Goal: Find specific page/section: Find specific page/section

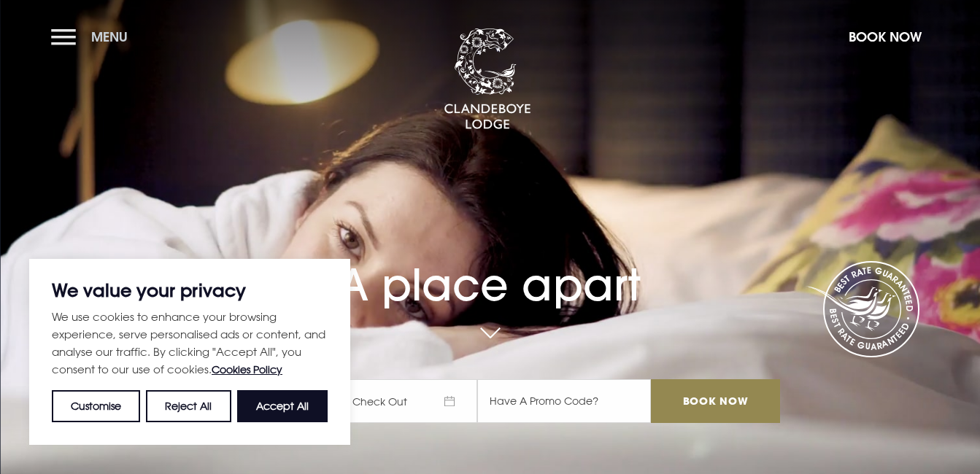
click at [112, 39] on span "Menu" at bounding box center [109, 36] width 36 height 17
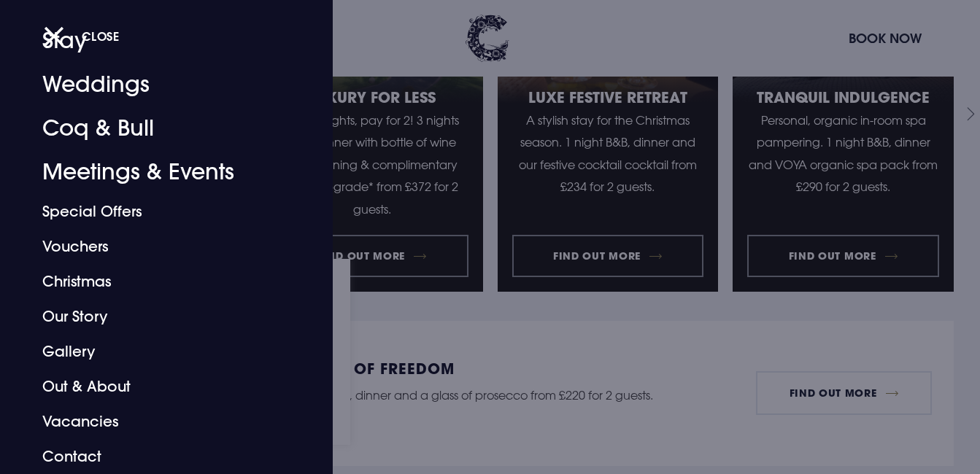
scroll to position [1678, 0]
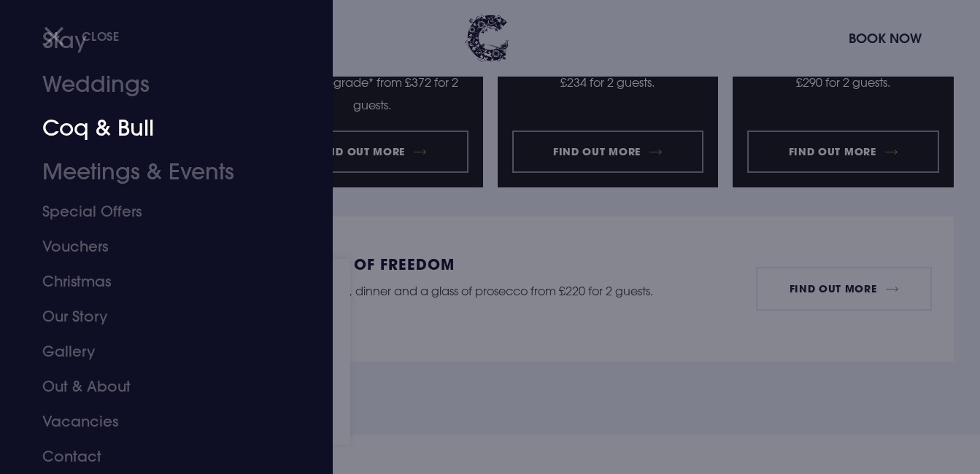
click at [112, 131] on link "Coq & Bull" at bounding box center [156, 129] width 228 height 44
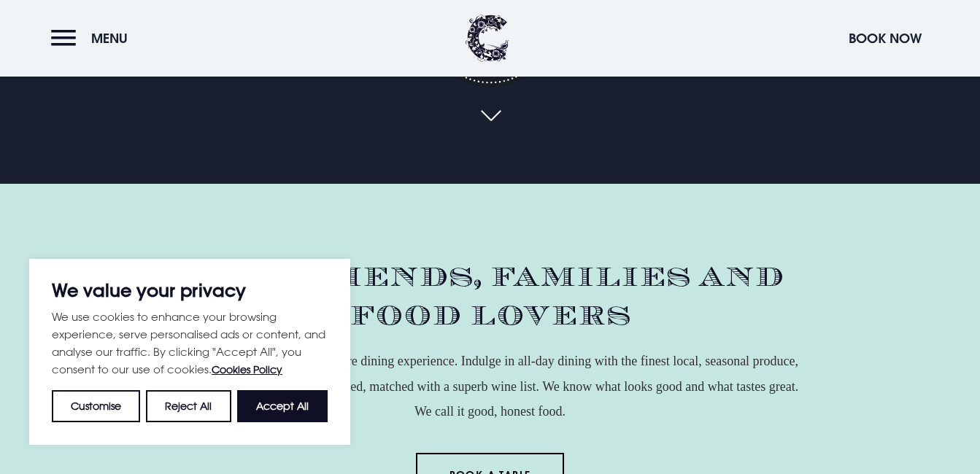
scroll to position [292, 0]
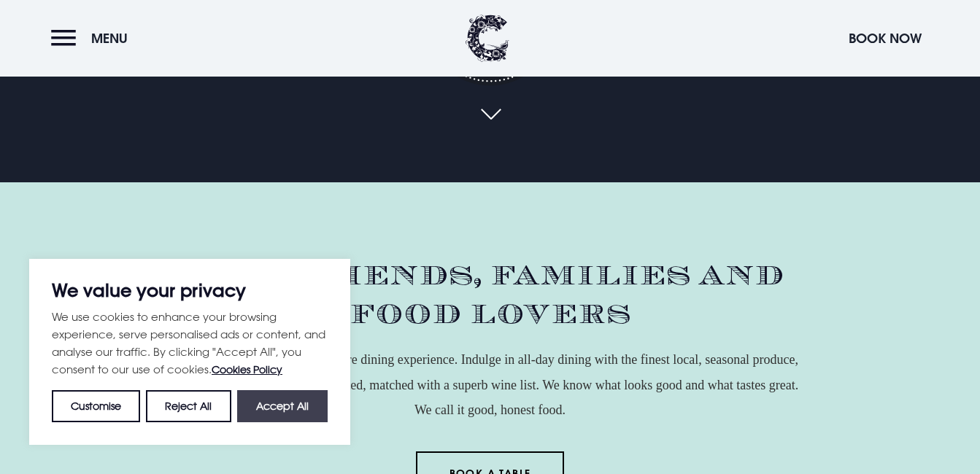
drag, startPoint x: 270, startPoint y: 394, endPoint x: 271, endPoint y: 403, distance: 8.9
click at [271, 403] on button "Accept All" at bounding box center [282, 406] width 90 height 32
checkbox input "true"
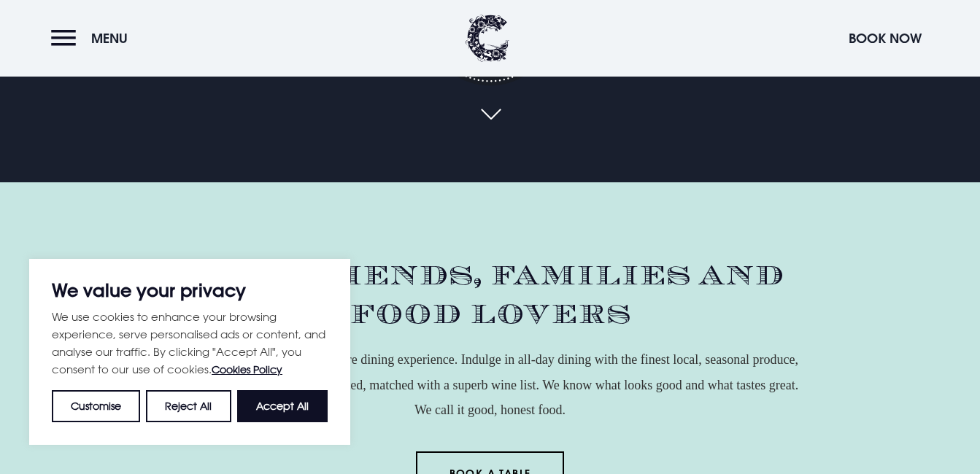
checkbox input "true"
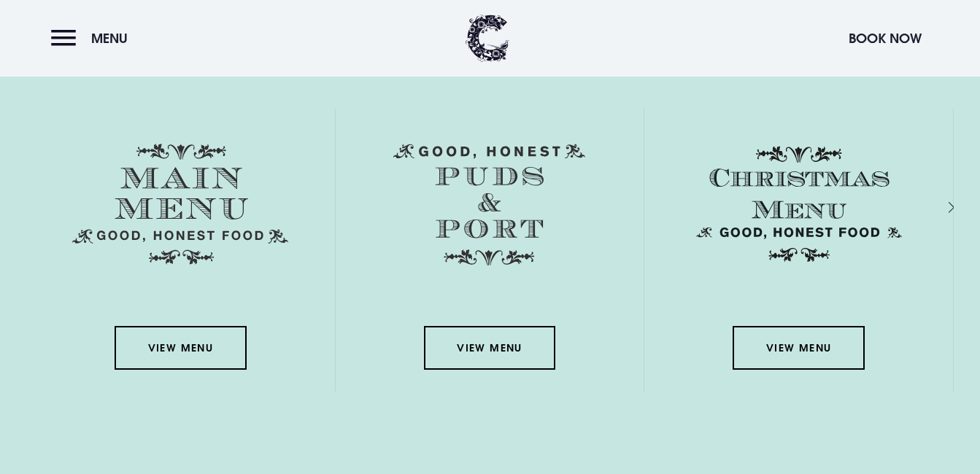
scroll to position [2480, 0]
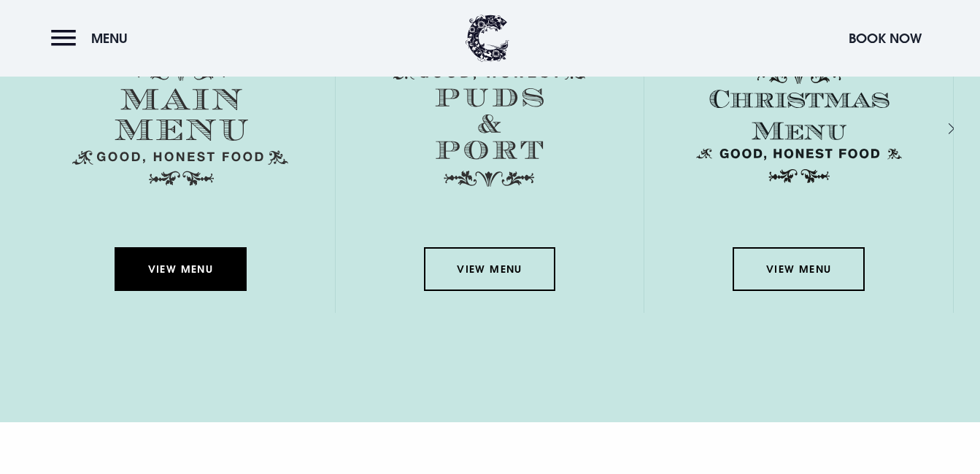
click at [171, 274] on link "View Menu" at bounding box center [180, 269] width 131 height 44
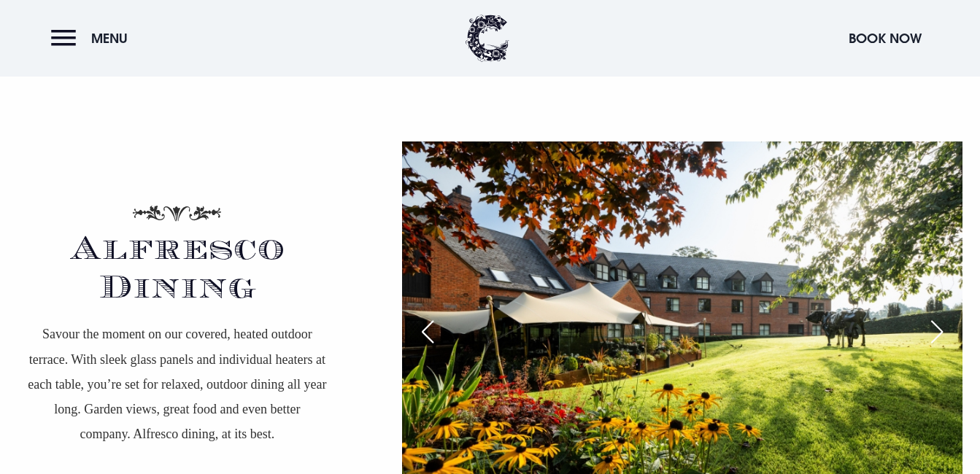
scroll to position [2626, 0]
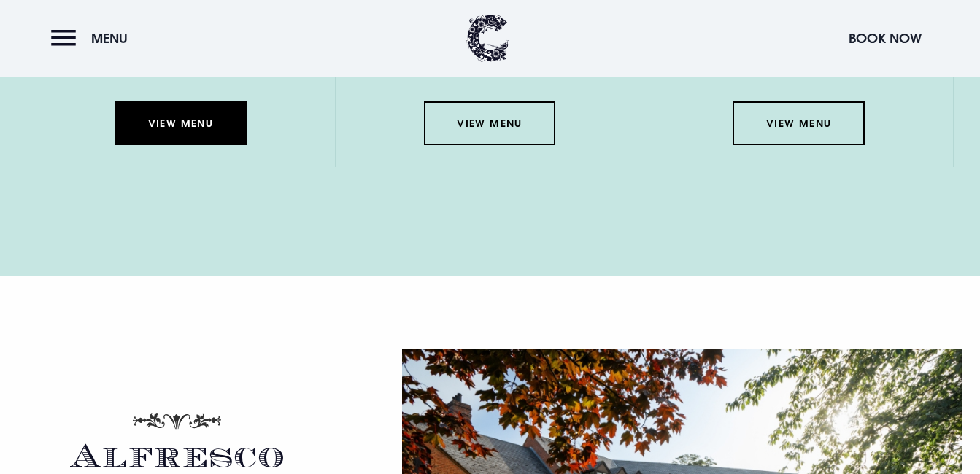
click at [154, 129] on link "View Menu" at bounding box center [180, 123] width 131 height 44
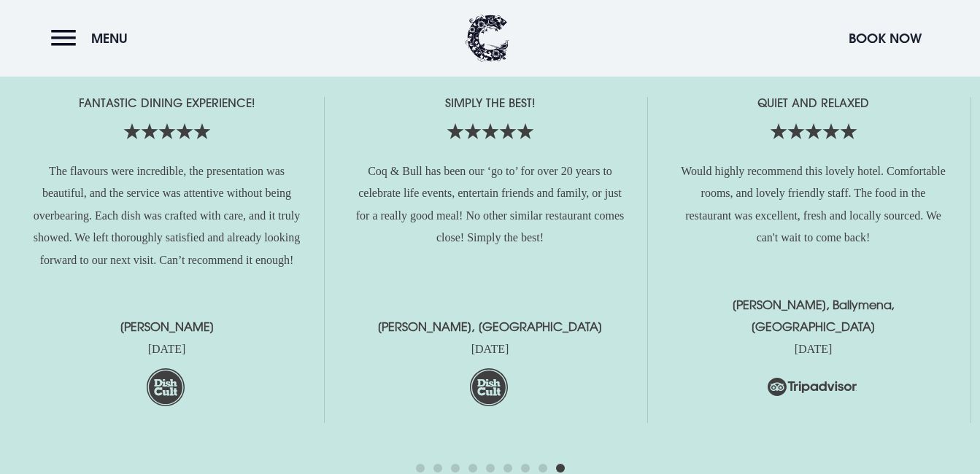
scroll to position [3429, 0]
